Goal: Task Accomplishment & Management: Complete application form

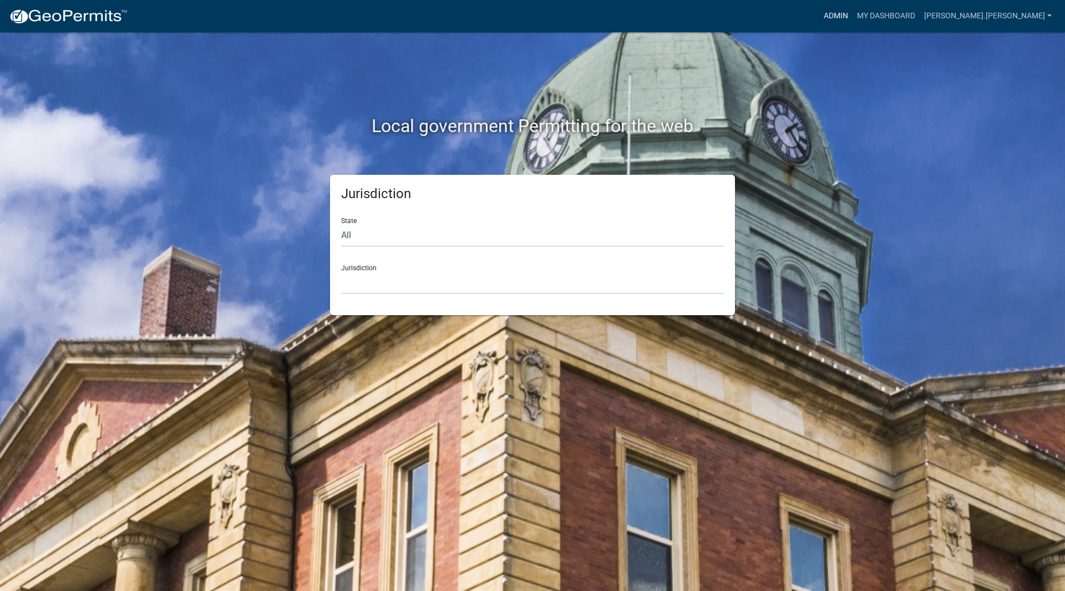
click at [852, 11] on link "Admin" at bounding box center [835, 16] width 33 height 21
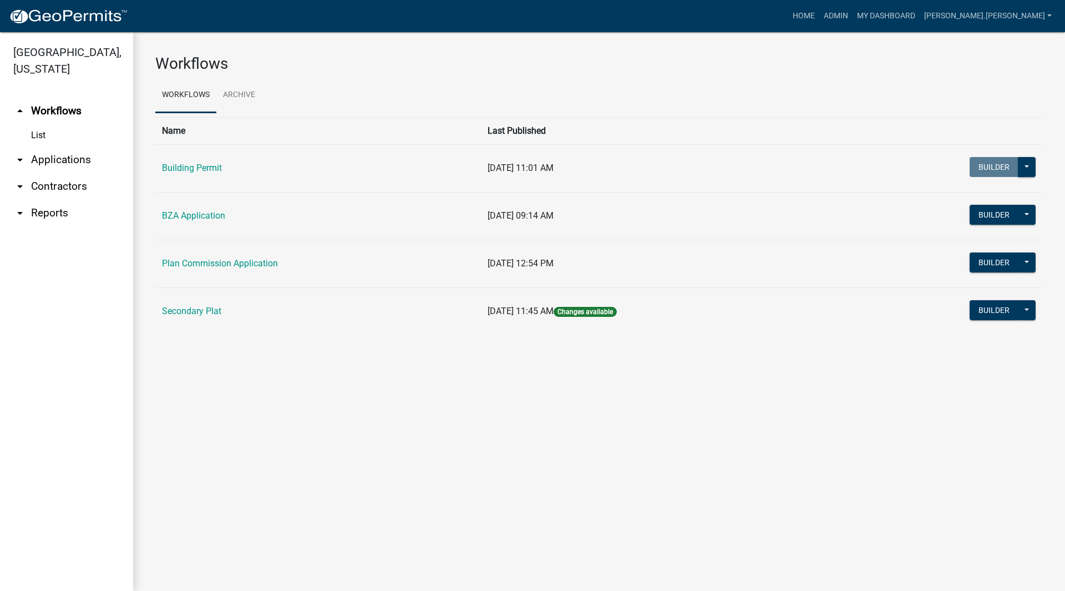
click at [52, 146] on link "arrow_drop_down Applications" at bounding box center [66, 159] width 133 height 27
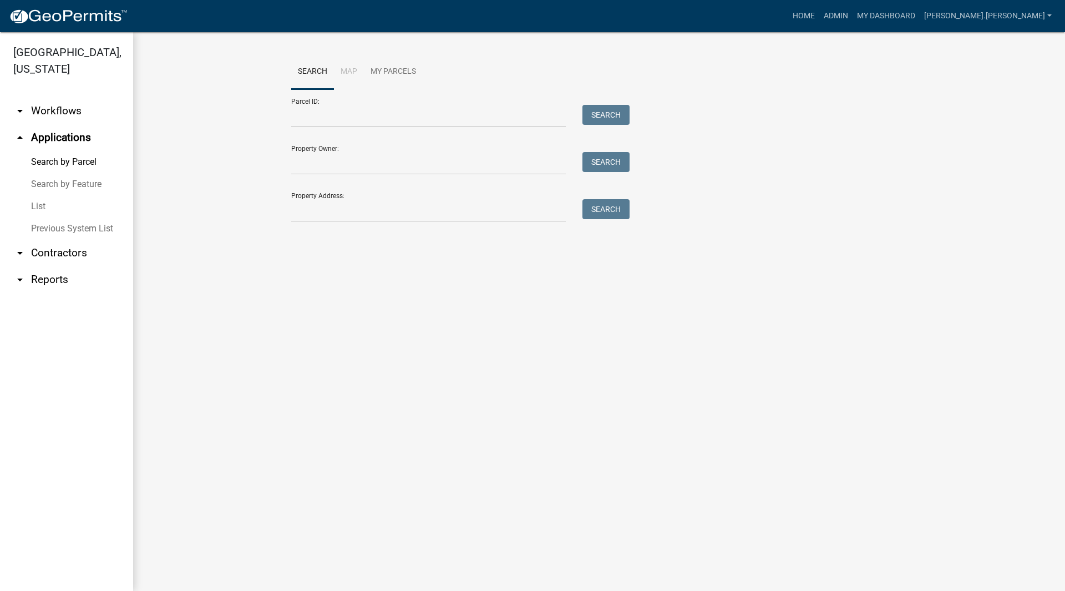
click at [57, 195] on link "List" at bounding box center [66, 206] width 133 height 22
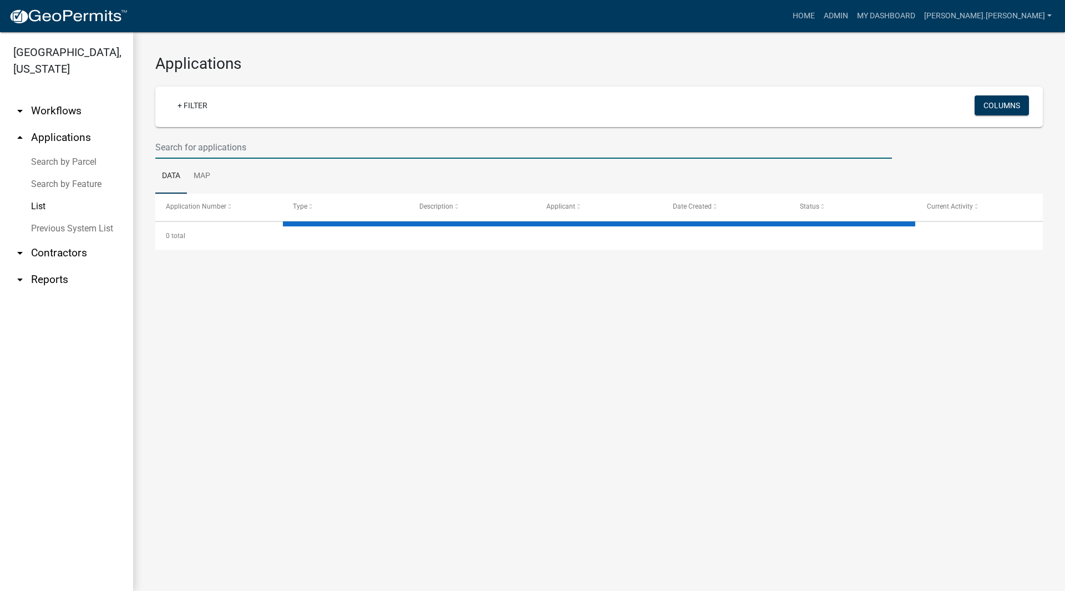
click at [287, 149] on input "text" at bounding box center [523, 147] width 737 height 23
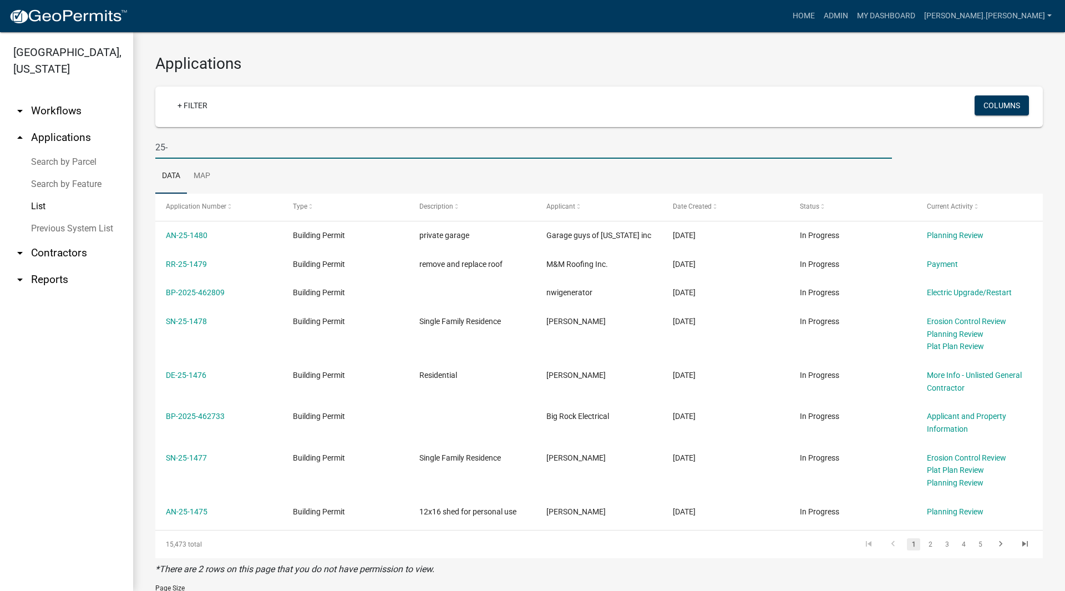
drag, startPoint x: 287, startPoint y: 149, endPoint x: 295, endPoint y: 602, distance: 452.6
click at [295, 590] on html "Internet Explorer does NOT work with GeoPermits. Get a new browser for more sec…" at bounding box center [532, 295] width 1065 height 591
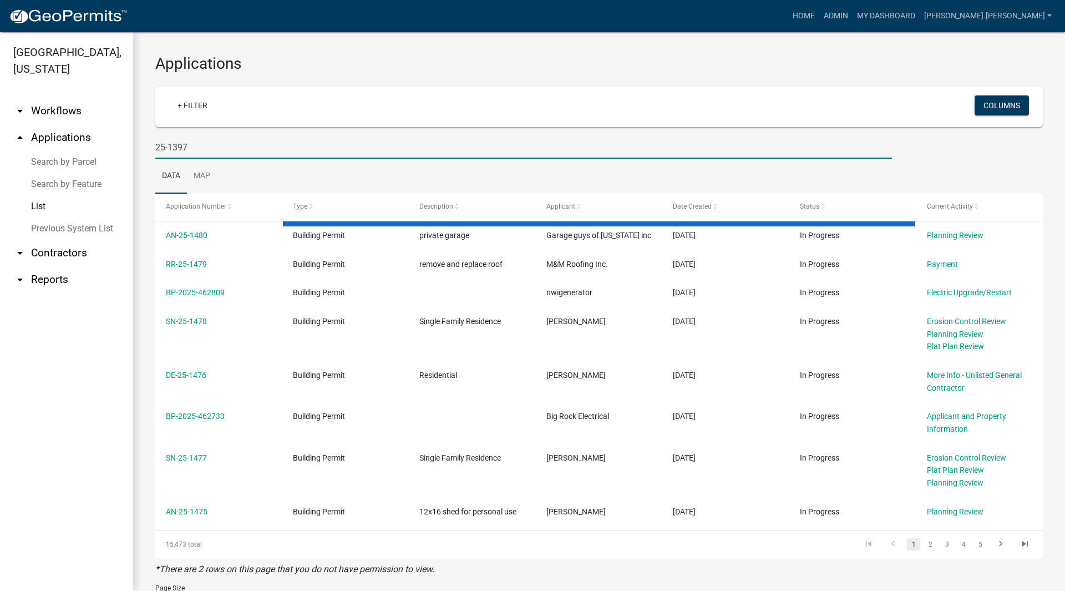
type input "25-1397"
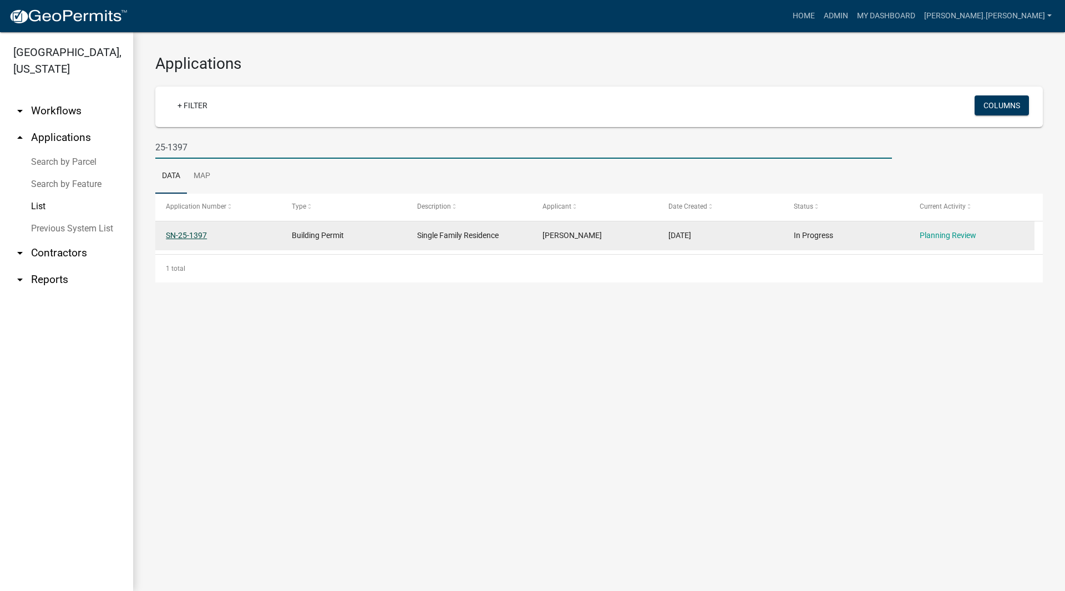
click at [191, 235] on link "SN-25-1397" at bounding box center [186, 235] width 41 height 9
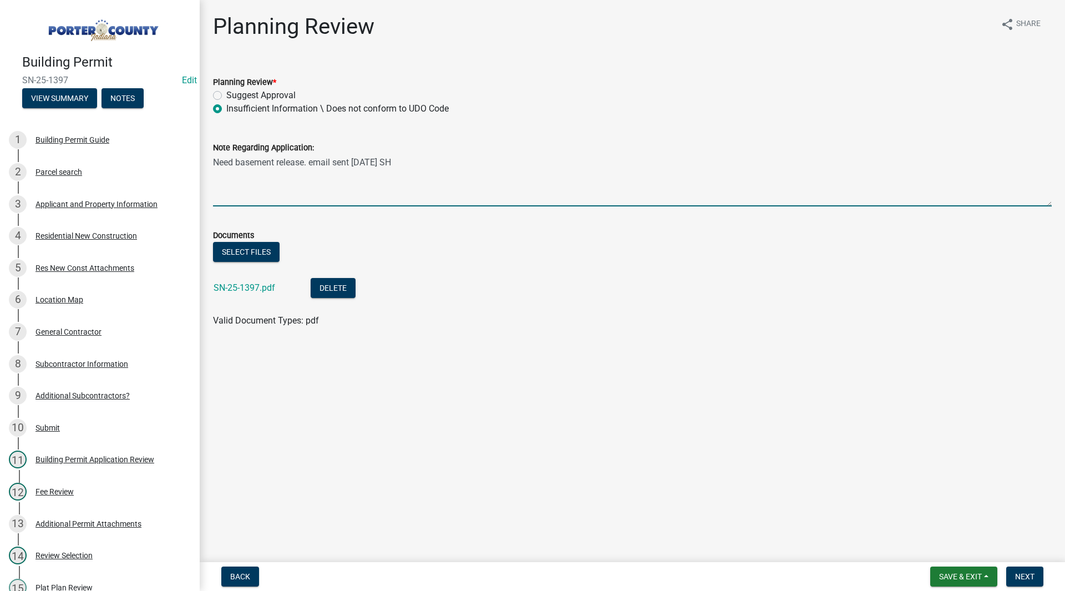
click at [291, 178] on textarea "Need basement release. email sent [DATE] SH" at bounding box center [632, 180] width 839 height 52
click at [255, 288] on link "SN-25-1397.pdf" at bounding box center [245, 287] width 62 height 11
click at [410, 160] on textarea "Need basement release. email sent [DATE] SH" at bounding box center [632, 180] width 839 height 52
click at [403, 164] on textarea "Need basement release. email sent [DATE] SH Release provided. Acceptable [DATE]…" at bounding box center [632, 180] width 839 height 52
type textarea "Need basement release. email sent [DATE] SH - Release provided. Acceptable [DAT…"
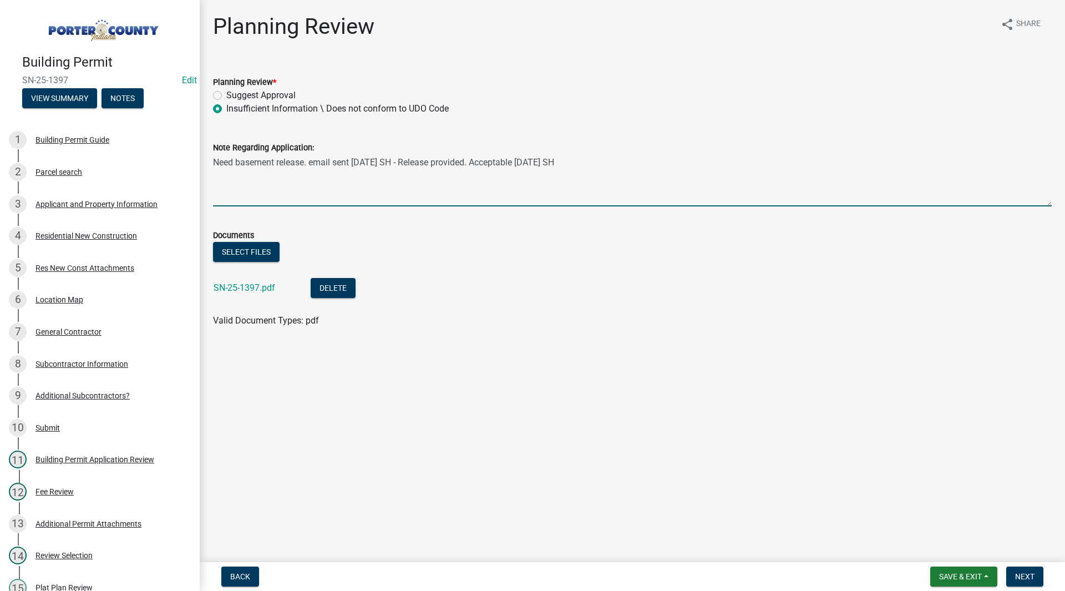
click at [229, 97] on label "Suggest Approval" at bounding box center [260, 95] width 69 height 13
click at [229, 96] on input "Suggest Approval" at bounding box center [229, 92] width 7 height 7
radio input "true"
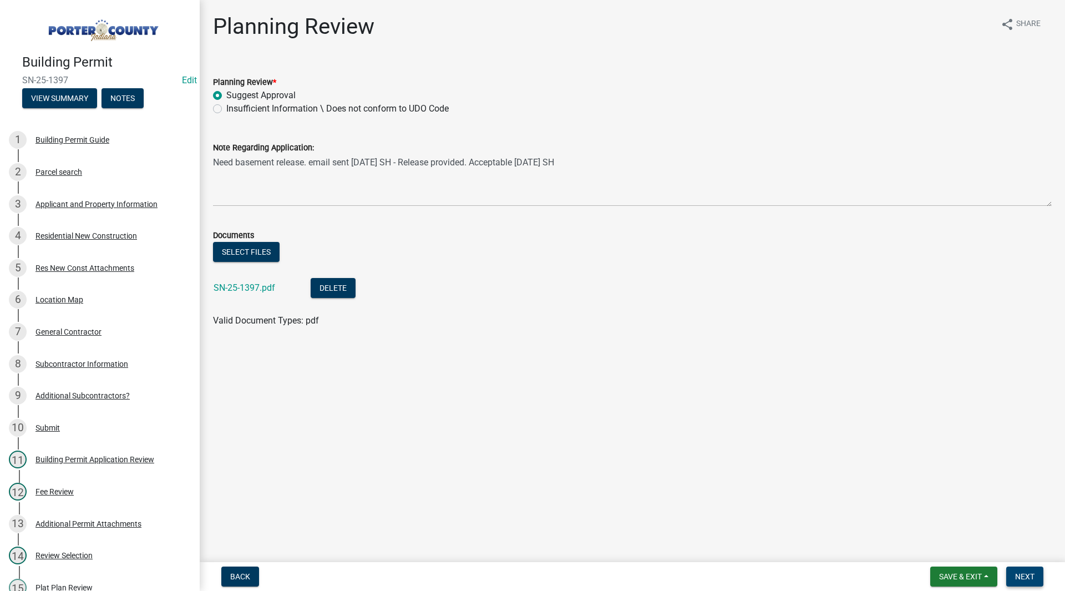
click at [1019, 572] on span "Next" at bounding box center [1024, 576] width 19 height 9
